Goal: Find specific page/section: Find specific page/section

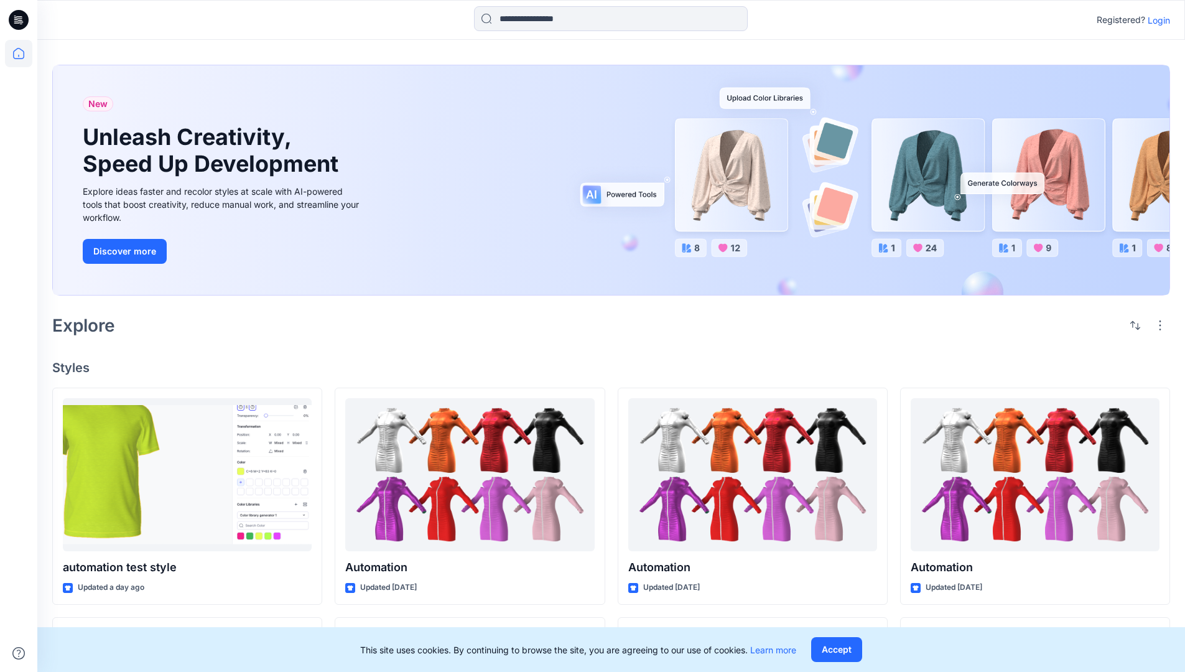
click at [1156, 20] on p "Login" at bounding box center [1159, 20] width 22 height 13
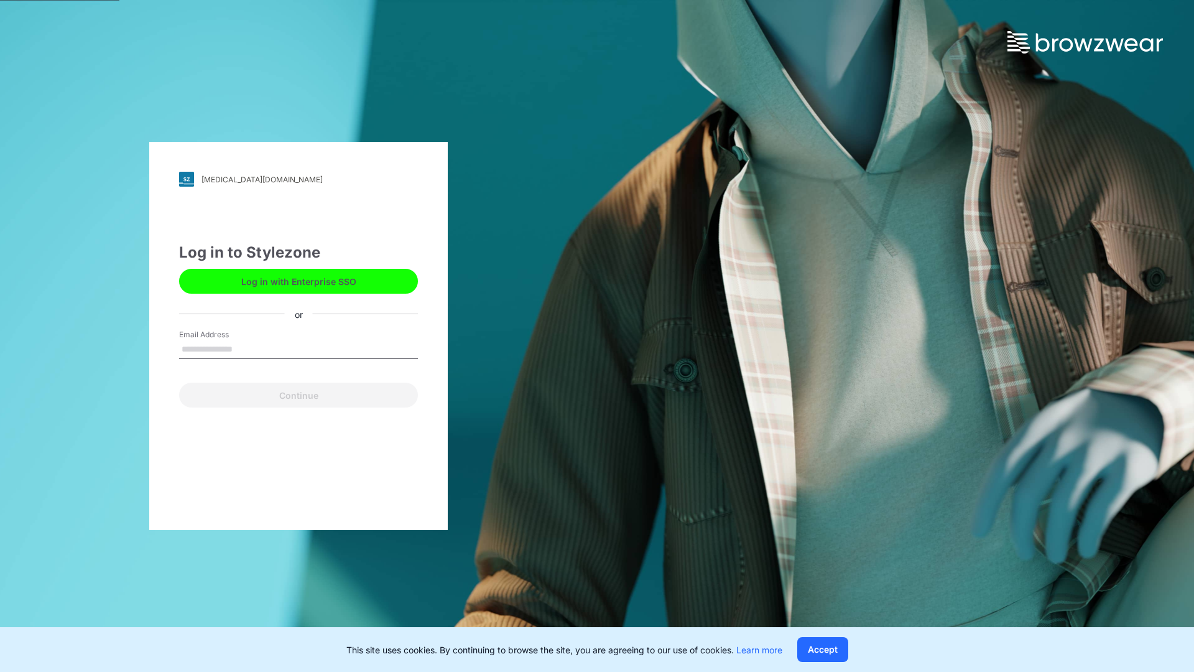
click at [246, 348] on input "Email Address" at bounding box center [298, 349] width 239 height 19
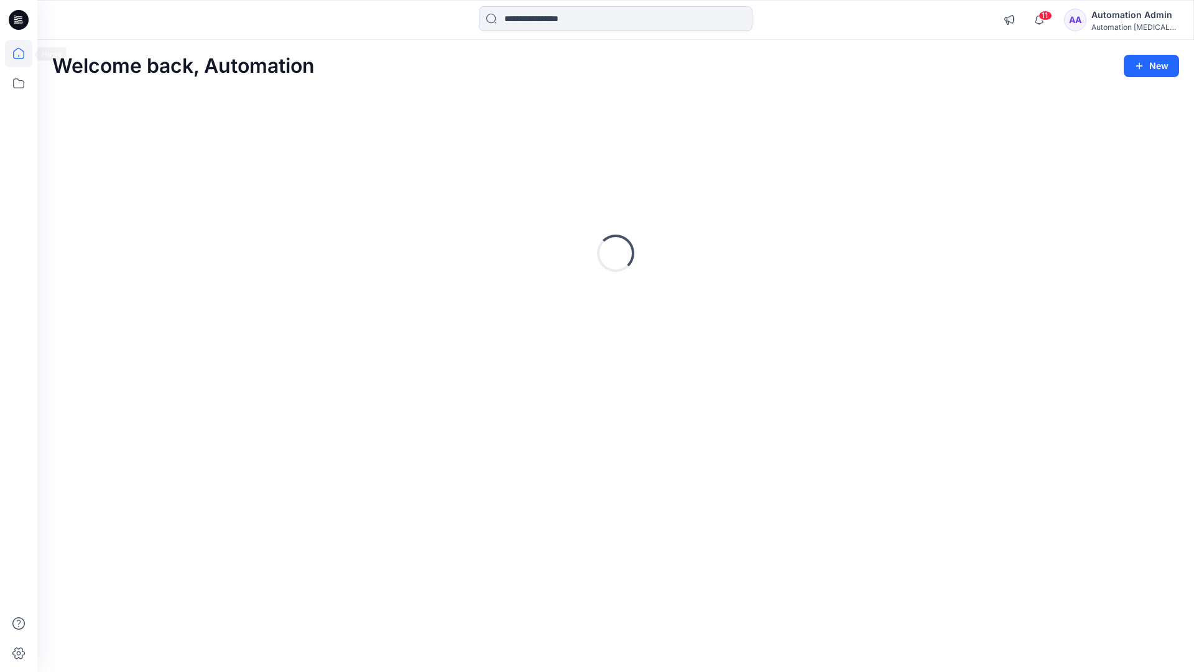
click at [24, 54] on icon at bounding box center [18, 53] width 11 height 11
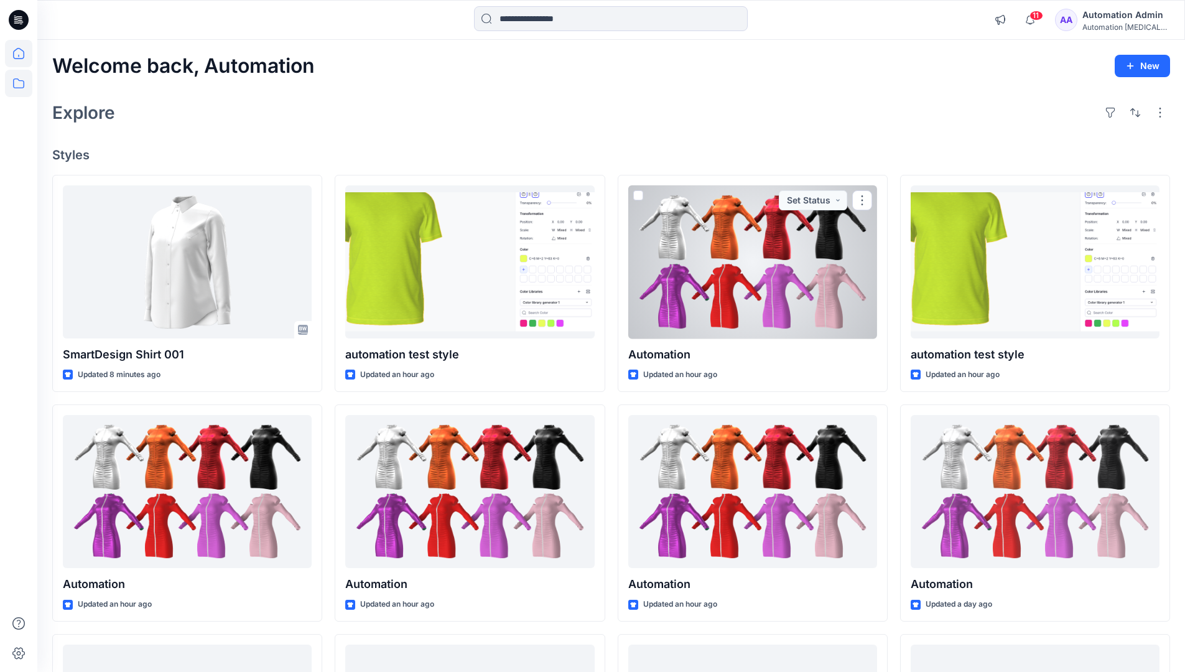
click at [22, 84] on icon at bounding box center [18, 83] width 27 height 27
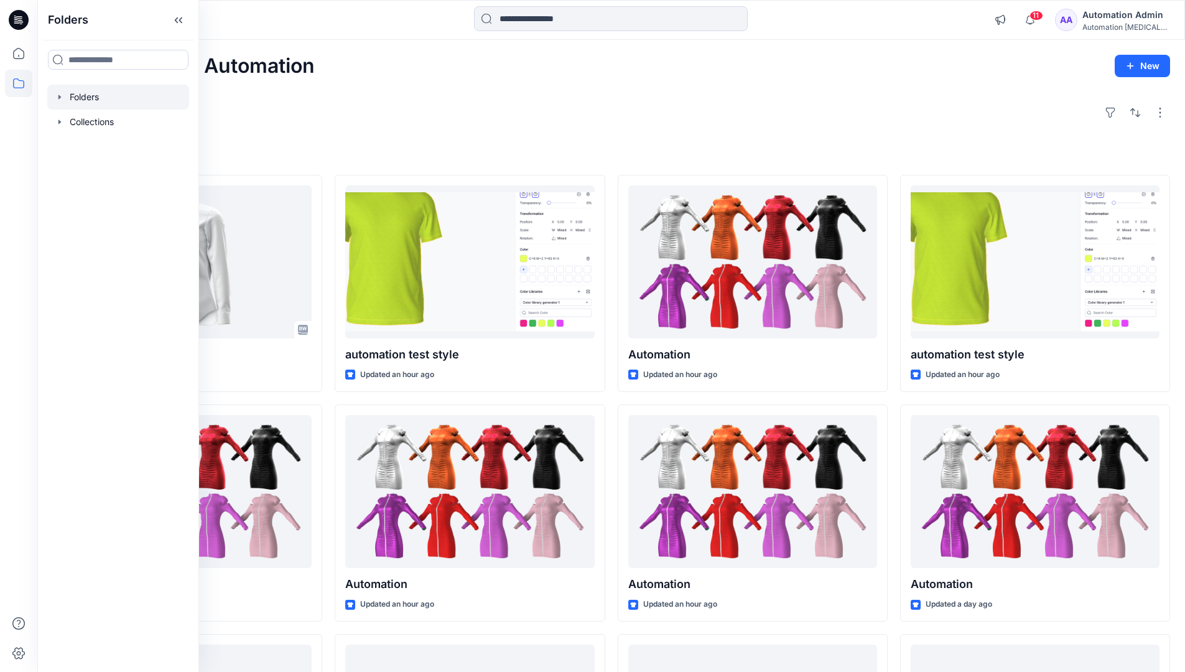
click at [133, 98] on div at bounding box center [118, 97] width 142 height 25
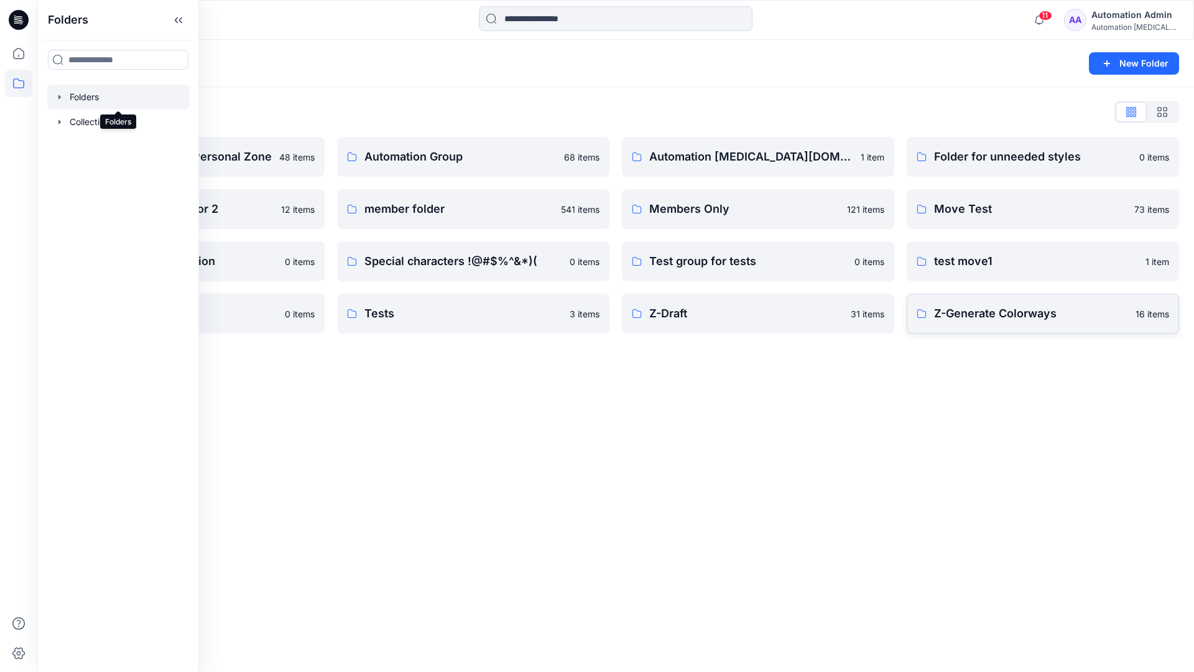
click at [1078, 312] on p "Z-Generate Colorways" at bounding box center [1031, 313] width 194 height 17
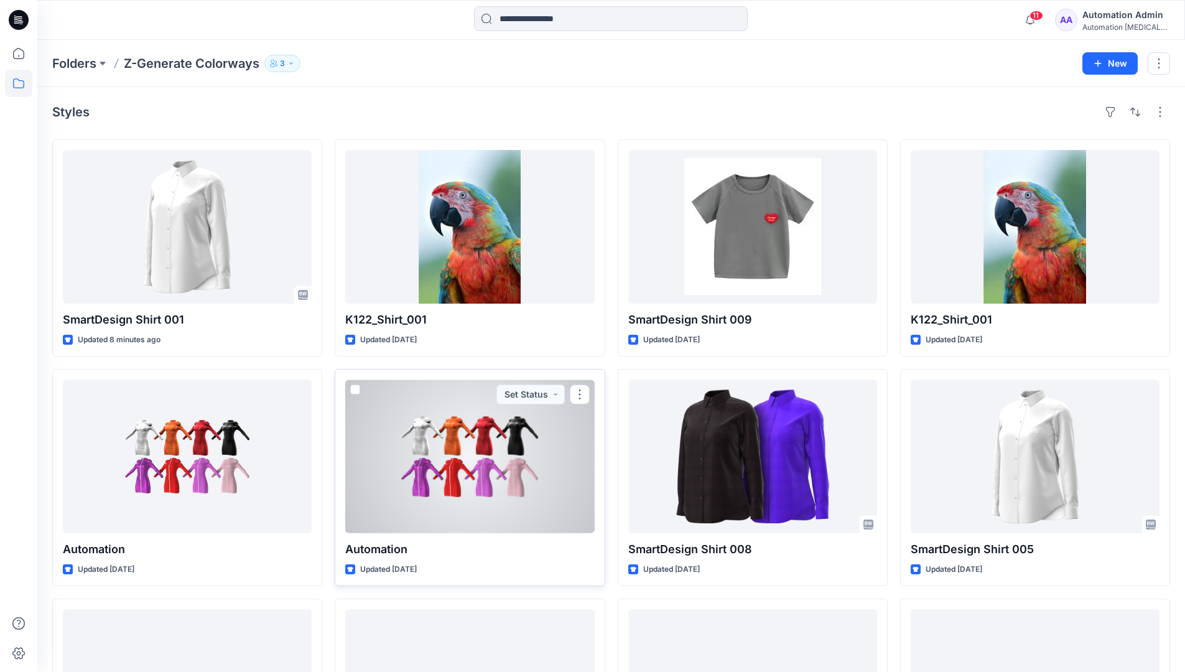
click at [358, 388] on span at bounding box center [355, 389] width 10 height 10
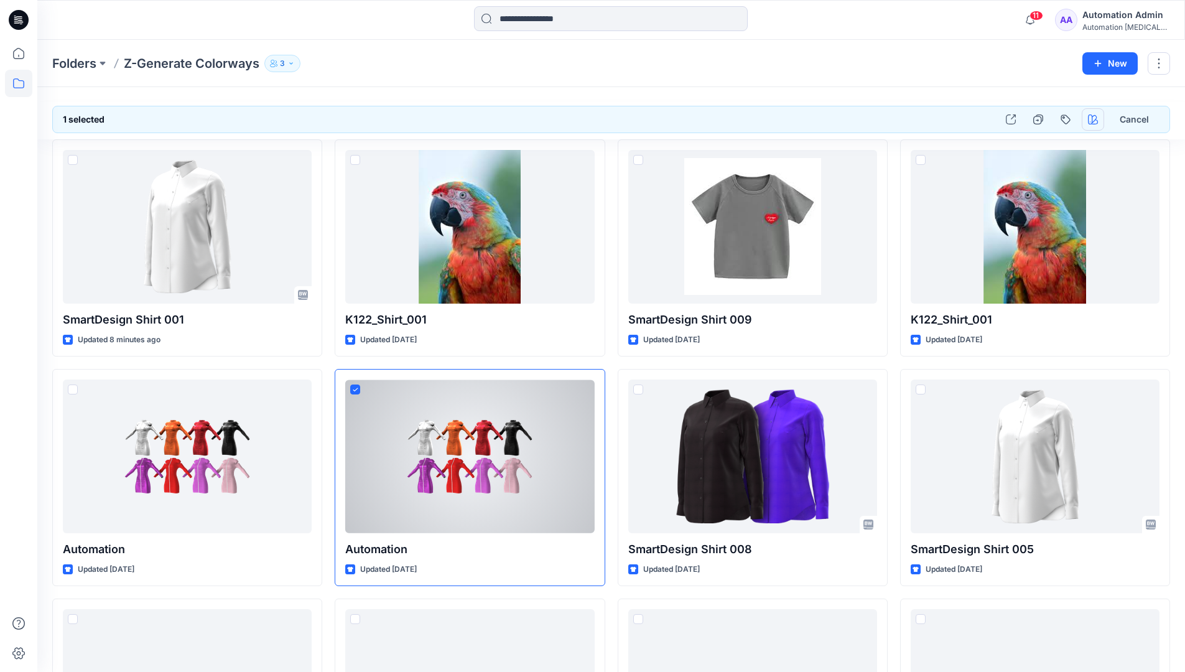
click at [1092, 120] on icon "button" at bounding box center [1093, 119] width 10 height 10
